Goal: Task Accomplishment & Management: Manage account settings

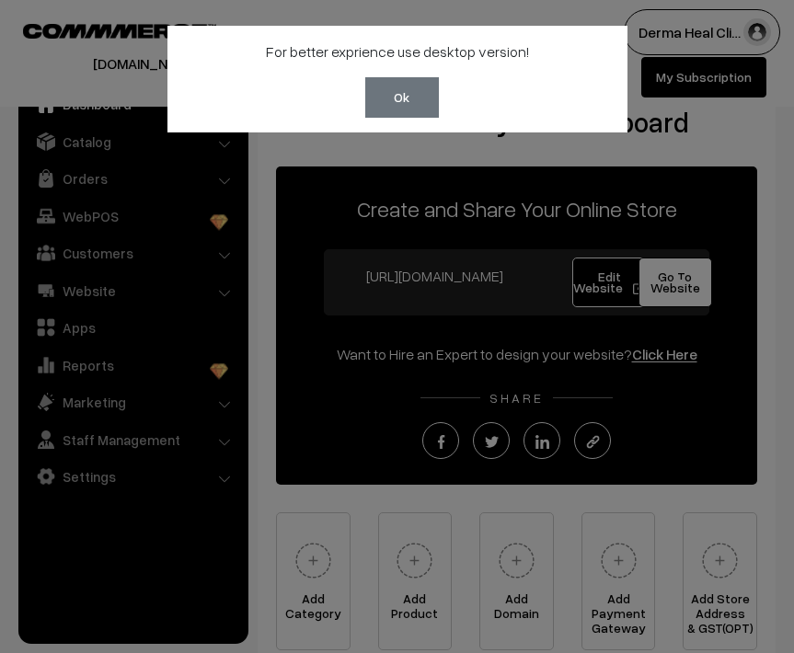
click at [492, 167] on div "For better exprience use desktop version! Ok" at bounding box center [397, 326] width 794 height 653
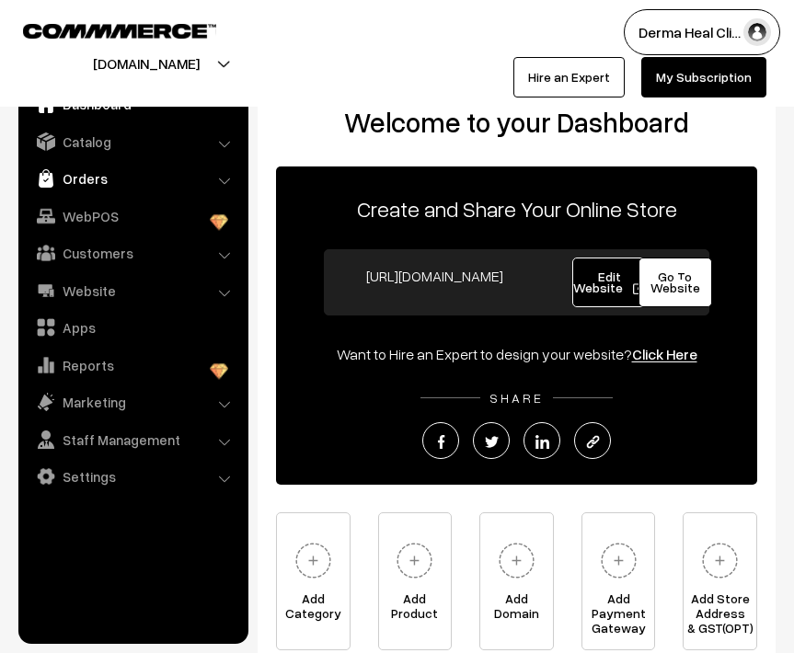
click at [103, 177] on link "Orders" at bounding box center [132, 178] width 219 height 33
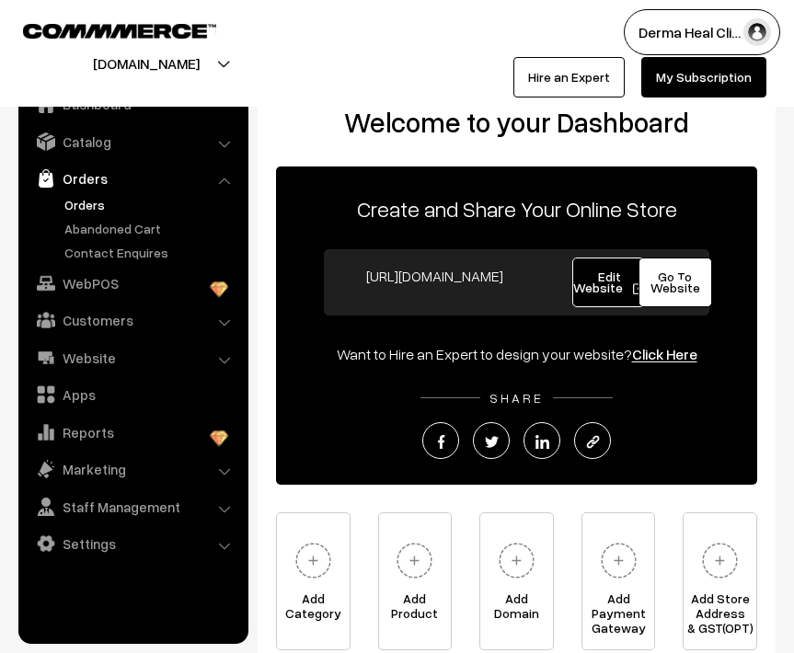
click at [94, 208] on link "Orders" at bounding box center [151, 204] width 182 height 19
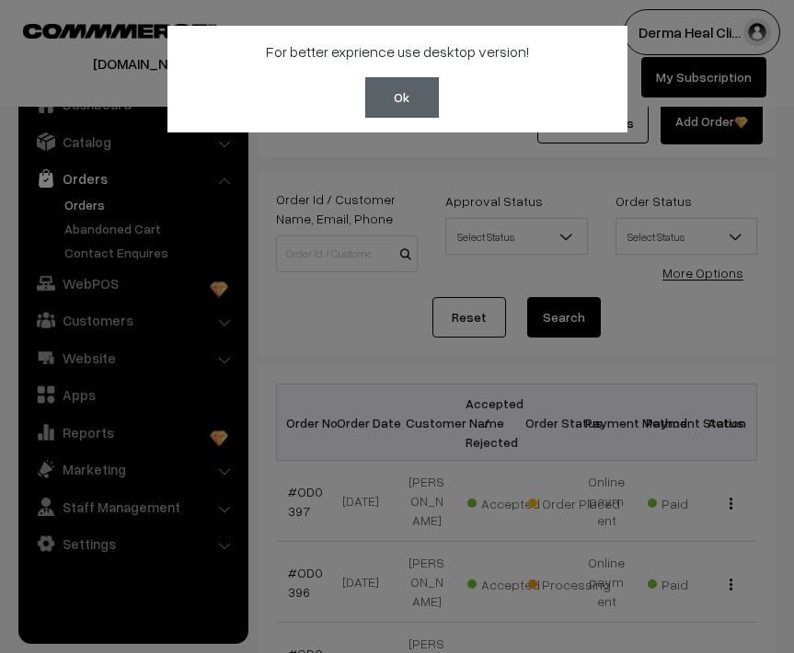
click at [412, 100] on button "Ok" at bounding box center [402, 97] width 74 height 40
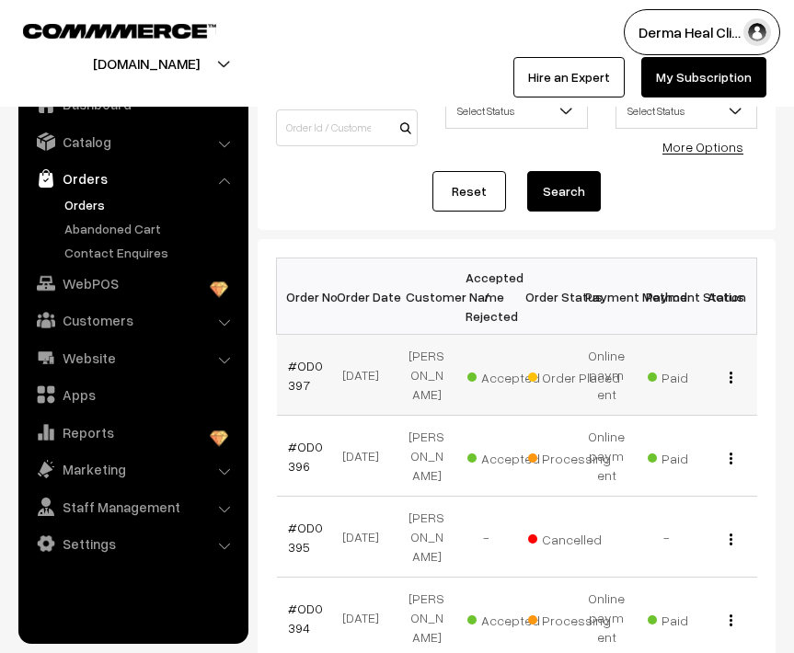
scroll to position [138, 0]
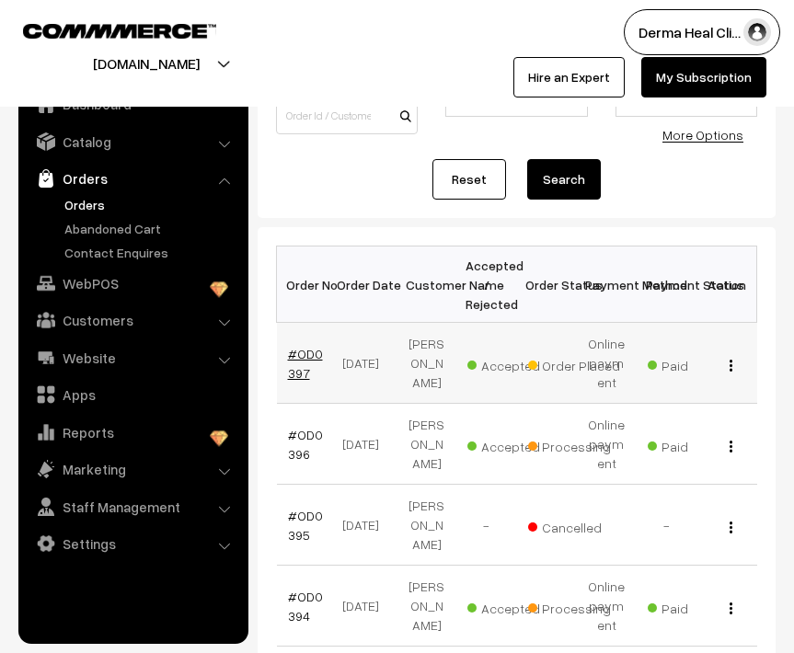
click at [300, 361] on link "#OD0397" at bounding box center [305, 363] width 35 height 35
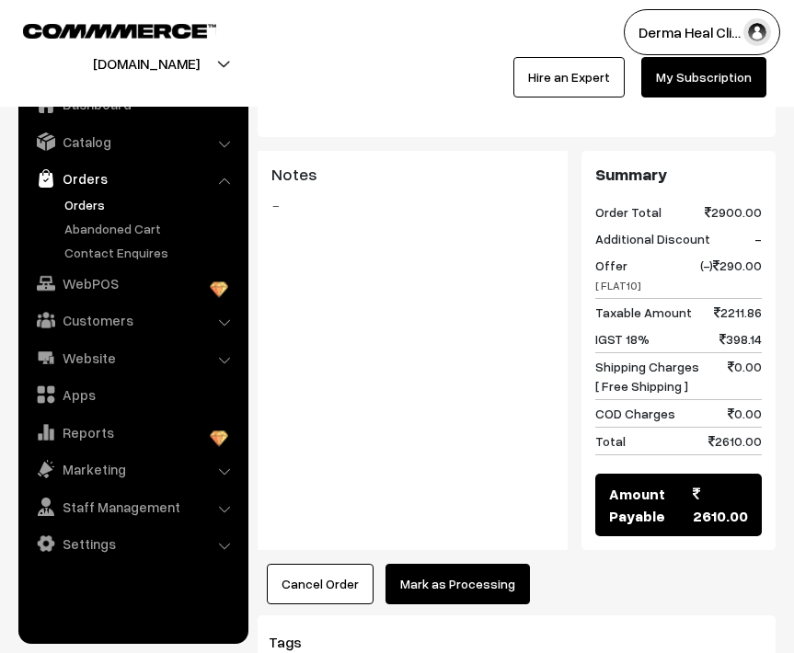
scroll to position [925, 0]
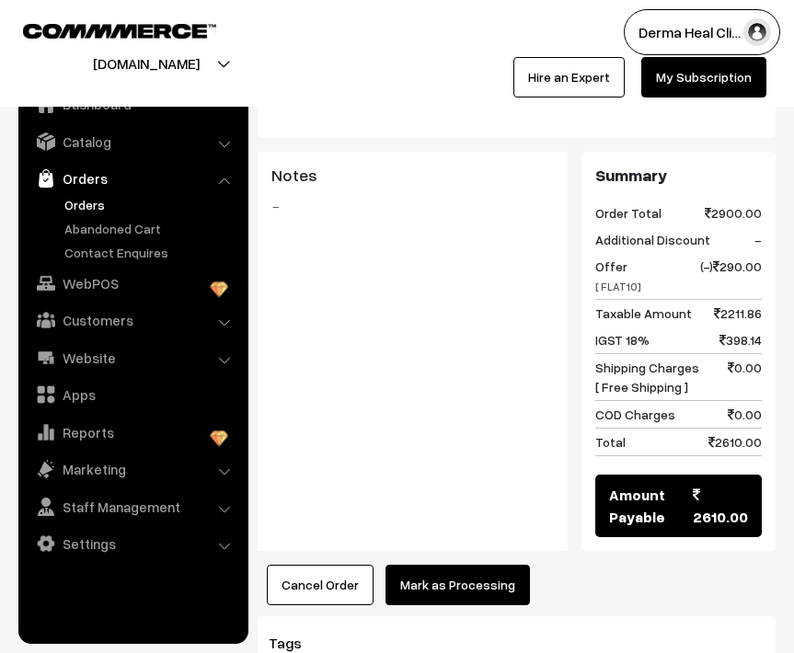
click at [434, 565] on button "Mark as Processing" at bounding box center [458, 585] width 144 height 40
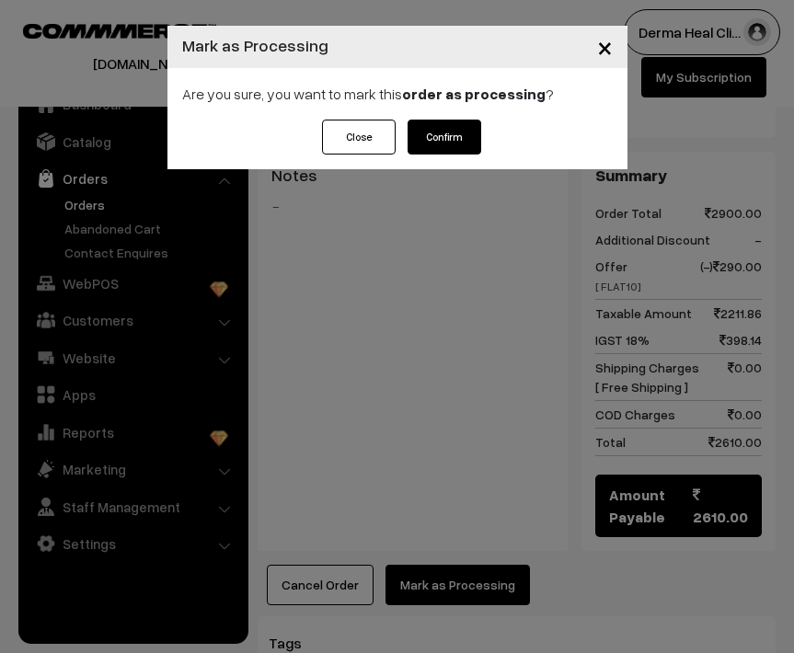
click at [442, 136] on button "Confirm" at bounding box center [445, 137] width 74 height 35
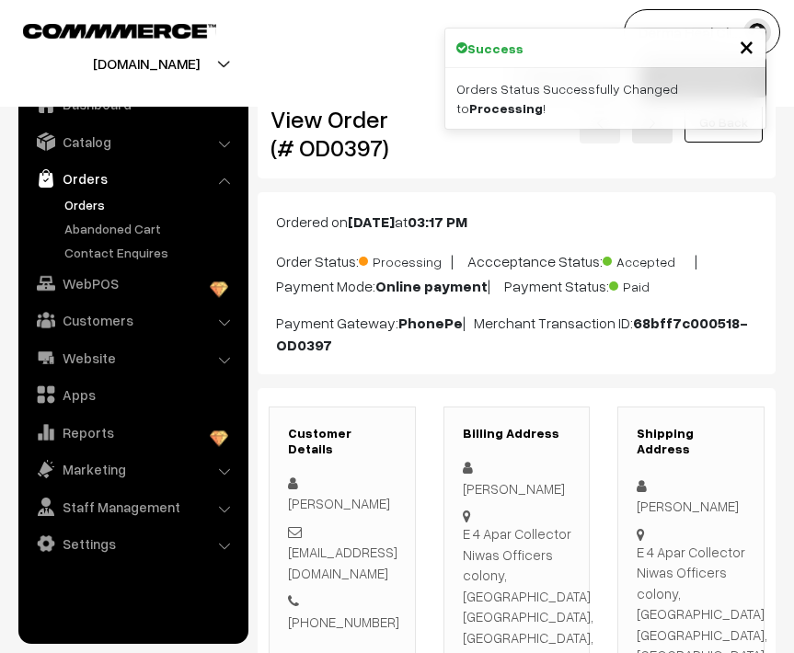
click at [750, 45] on span "×" at bounding box center [747, 46] width 16 height 34
